Goal: Information Seeking & Learning: Learn about a topic

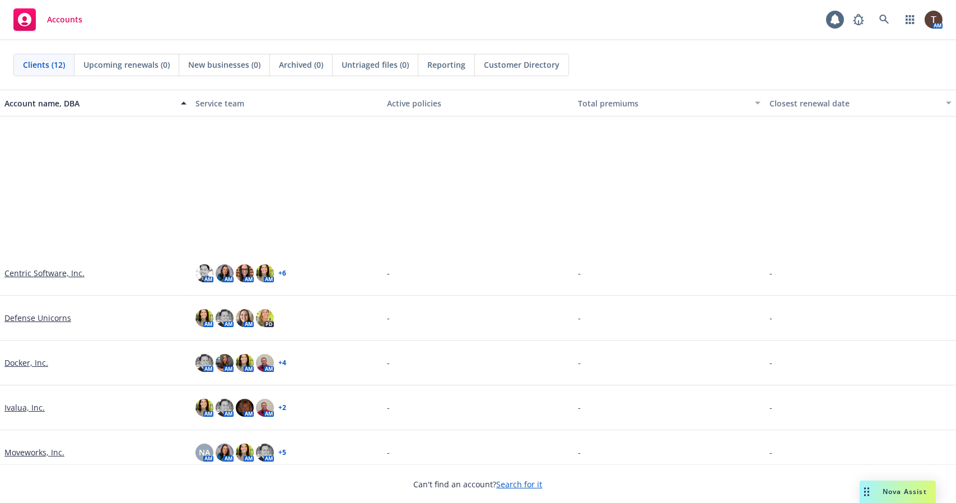
scroll to position [190, 0]
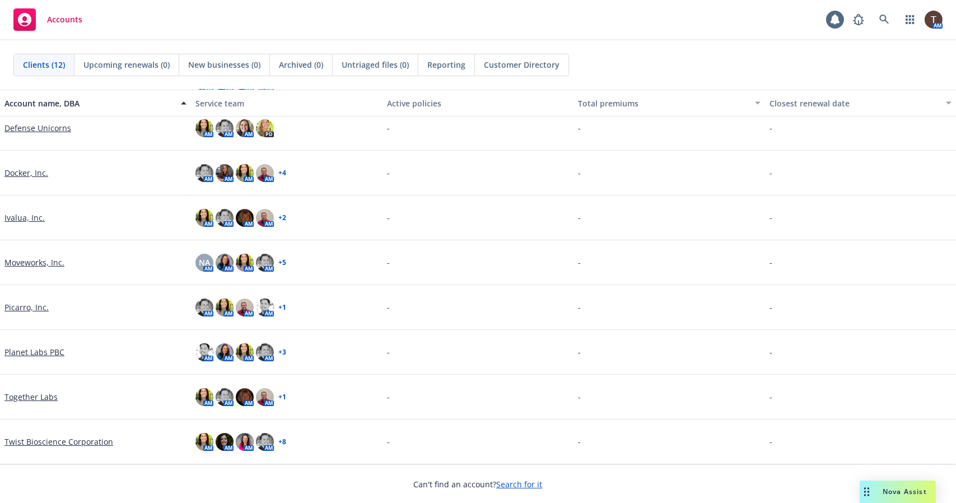
click at [16, 443] on link "Twist Bioscience Corporation" at bounding box center [58, 442] width 109 height 12
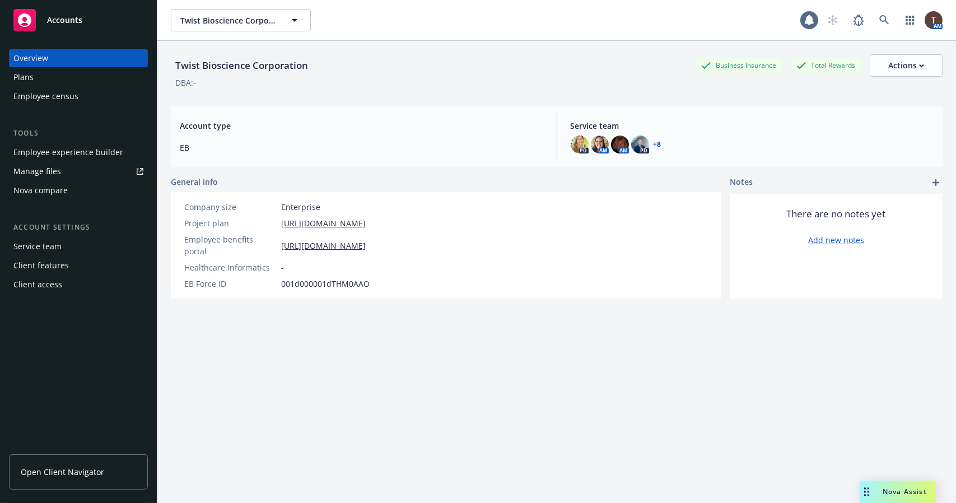
click at [50, 481] on link "Open Client Navigator" at bounding box center [78, 471] width 139 height 35
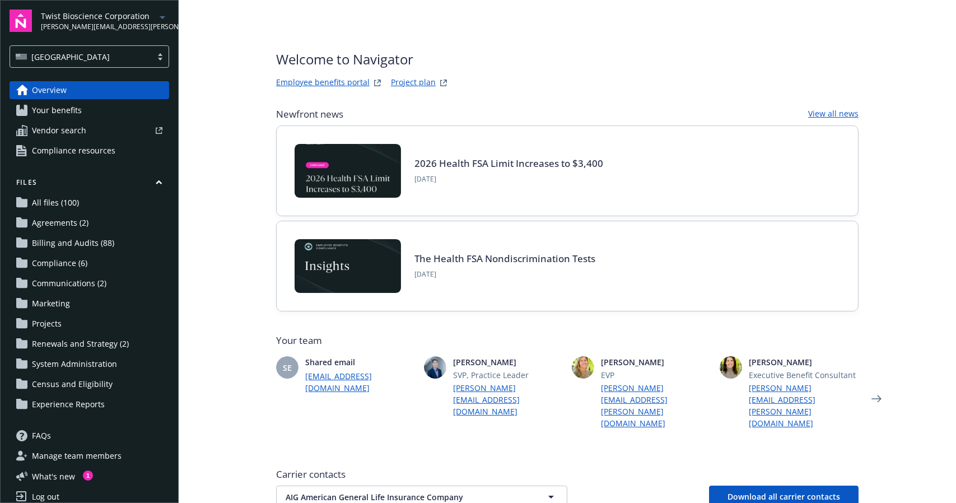
click at [68, 116] on span "Your benefits" at bounding box center [57, 110] width 50 height 18
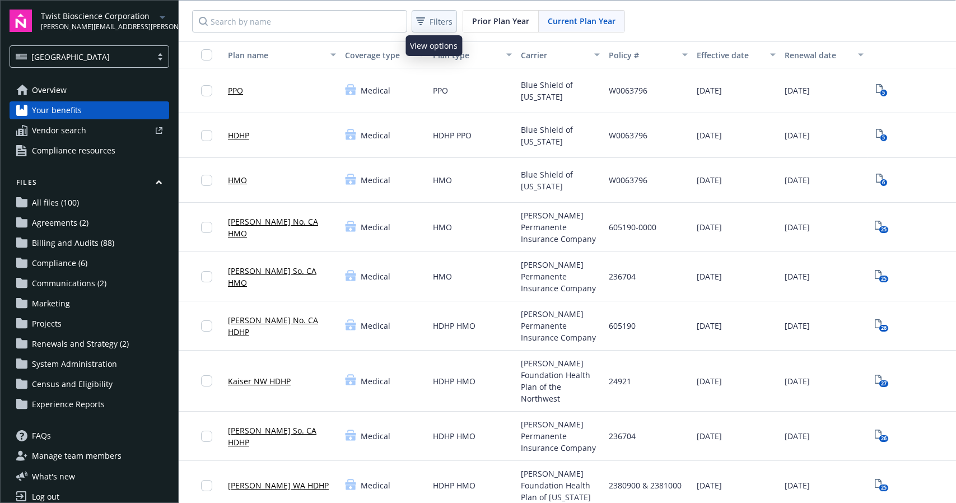
click at [441, 20] on span "Filters" at bounding box center [440, 22] width 23 height 12
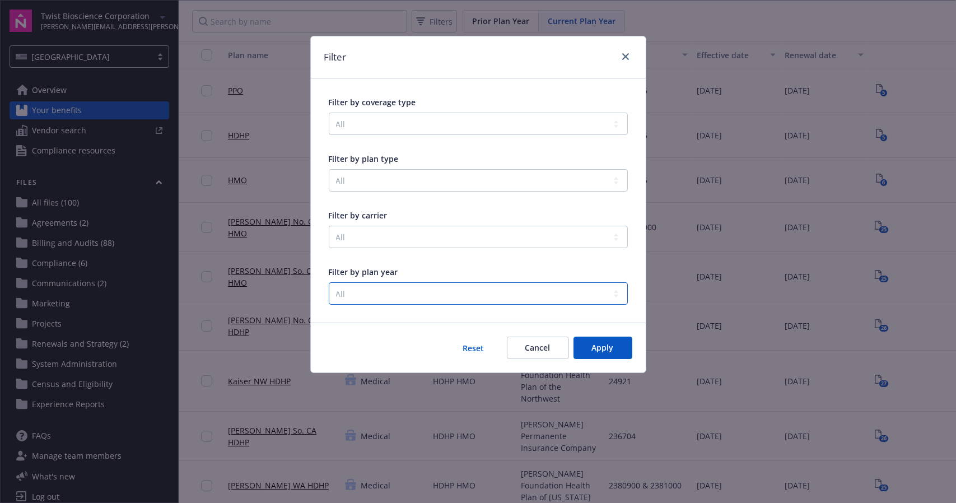
click at [358, 289] on select "All 2022 2025" at bounding box center [478, 293] width 299 height 22
click at [355, 303] on select "All 2022 2025" at bounding box center [478, 293] width 299 height 22
click at [548, 340] on button "Cancel" at bounding box center [538, 348] width 62 height 22
